Goal: Navigation & Orientation: Find specific page/section

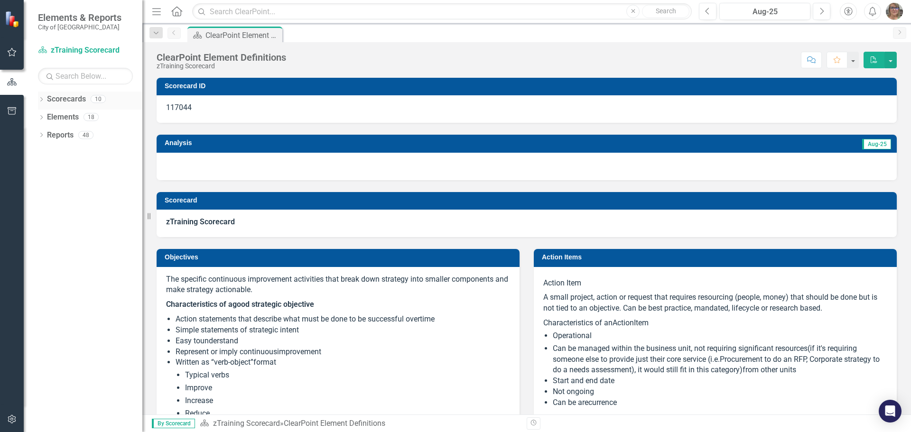
click at [40, 99] on icon "Dropdown" at bounding box center [41, 100] width 7 height 5
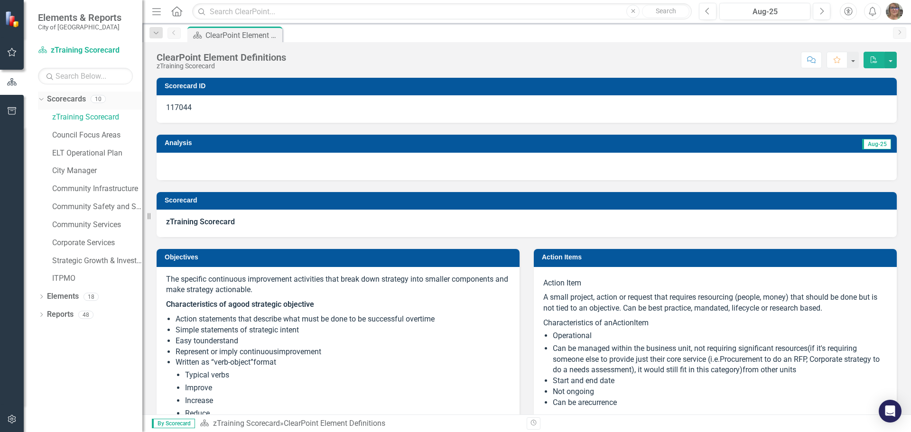
click at [40, 99] on icon "Dropdown" at bounding box center [39, 98] width 5 height 7
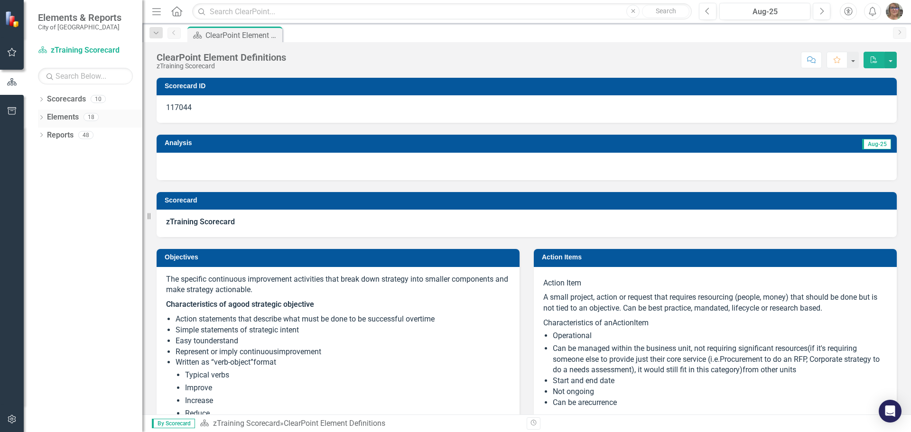
click at [42, 119] on icon "Dropdown" at bounding box center [41, 118] width 7 height 5
click at [46, 154] on icon "Dropdown" at bounding box center [46, 153] width 7 height 5
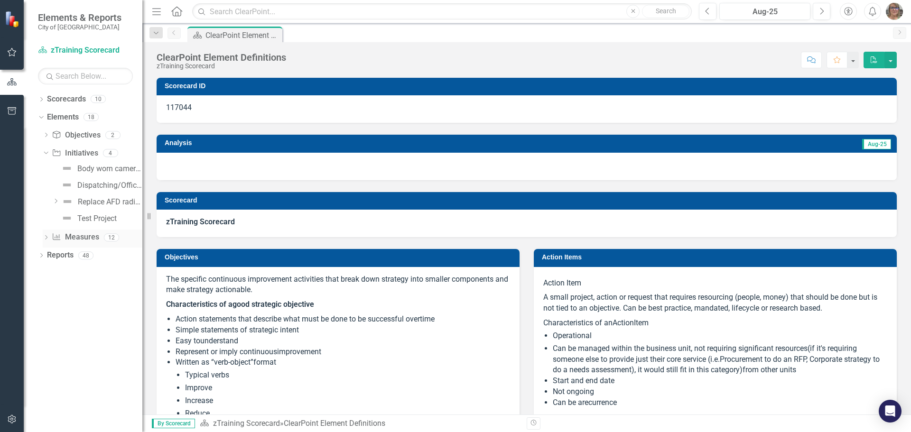
click at [44, 237] on icon "Dropdown" at bounding box center [46, 238] width 7 height 5
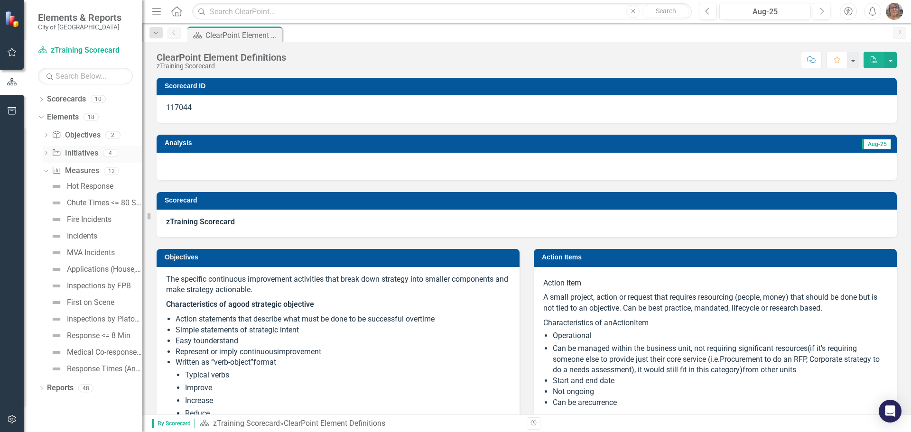
click at [44, 155] on icon "Dropdown" at bounding box center [46, 153] width 7 height 5
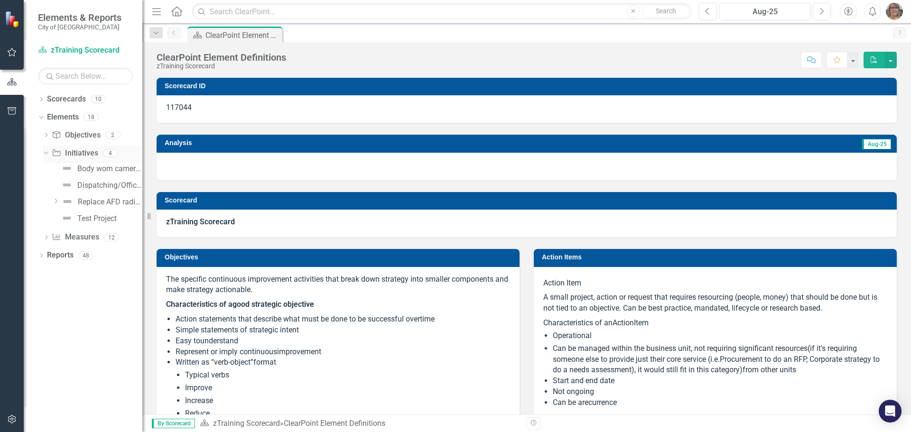
click at [48, 150] on div "Dropdown" at bounding box center [44, 153] width 8 height 7
click at [42, 189] on icon at bounding box center [41, 189] width 2 height 4
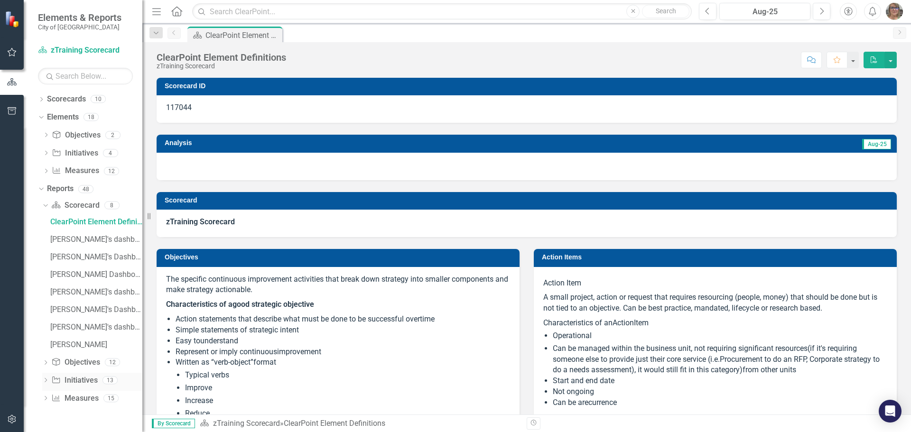
click at [47, 382] on icon "Dropdown" at bounding box center [45, 381] width 7 height 5
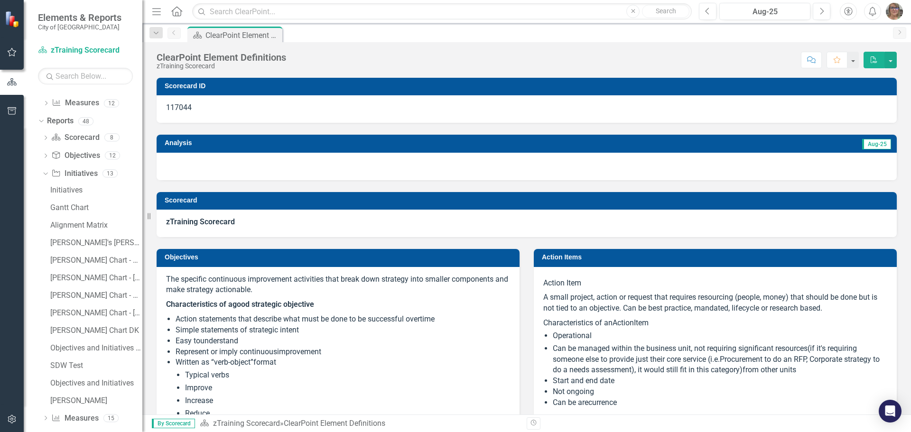
scroll to position [78, 0]
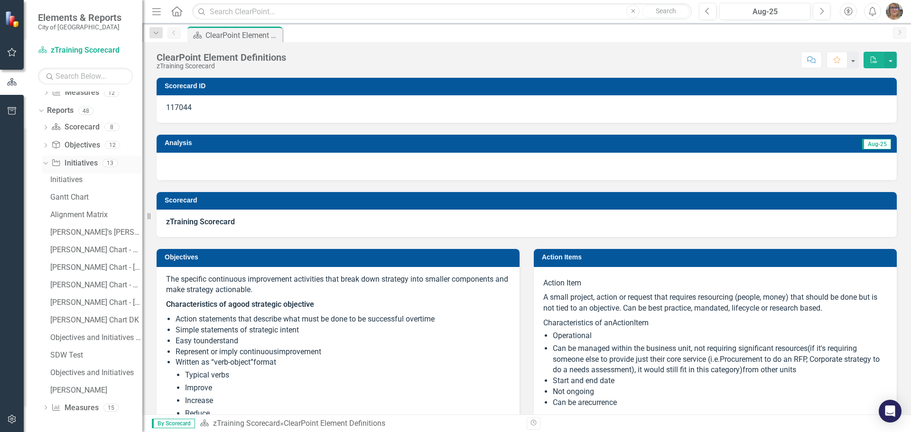
click at [47, 163] on icon at bounding box center [45, 163] width 4 height 2
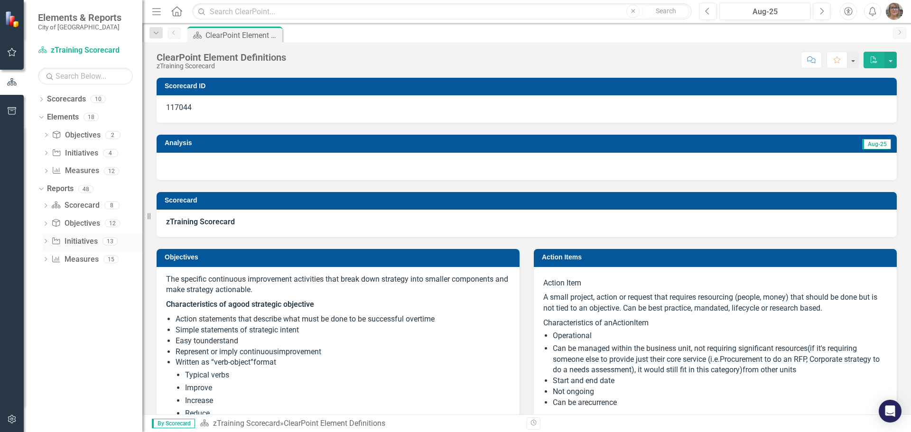
scroll to position [0, 0]
click at [39, 118] on icon "Dropdown" at bounding box center [39, 116] width 5 height 7
click at [42, 101] on icon "Dropdown" at bounding box center [41, 100] width 7 height 5
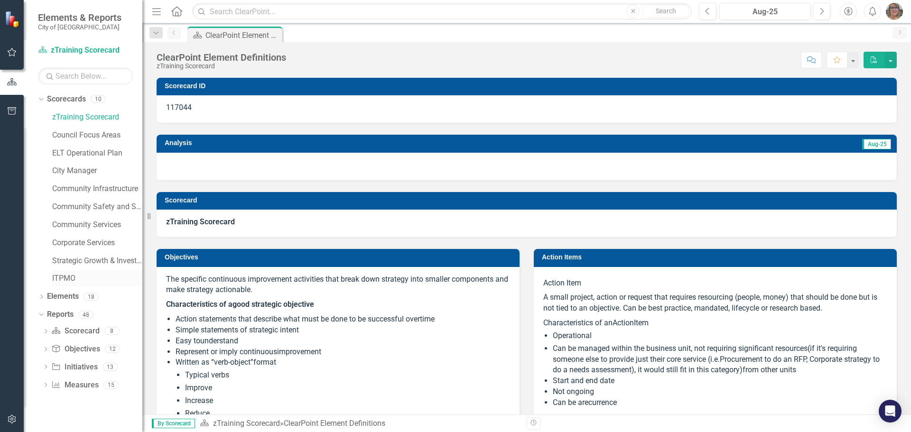
click at [66, 274] on link "ITPMO" at bounding box center [97, 278] width 90 height 11
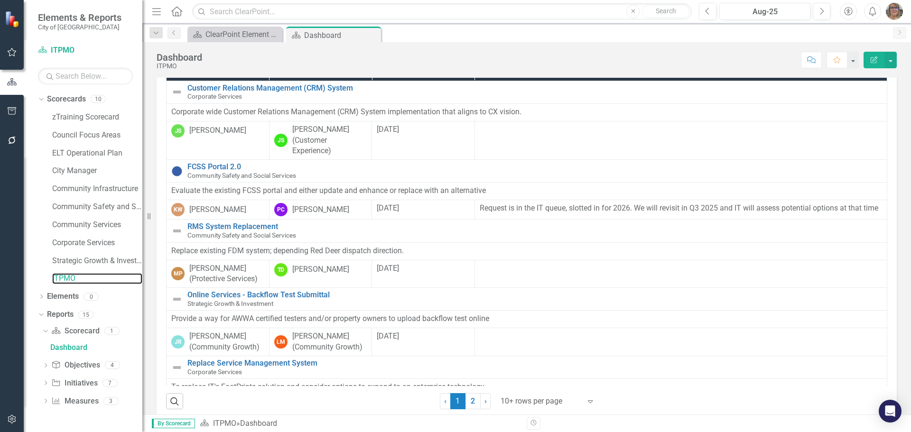
scroll to position [506, 0]
